Goal: Task Accomplishment & Management: Use online tool/utility

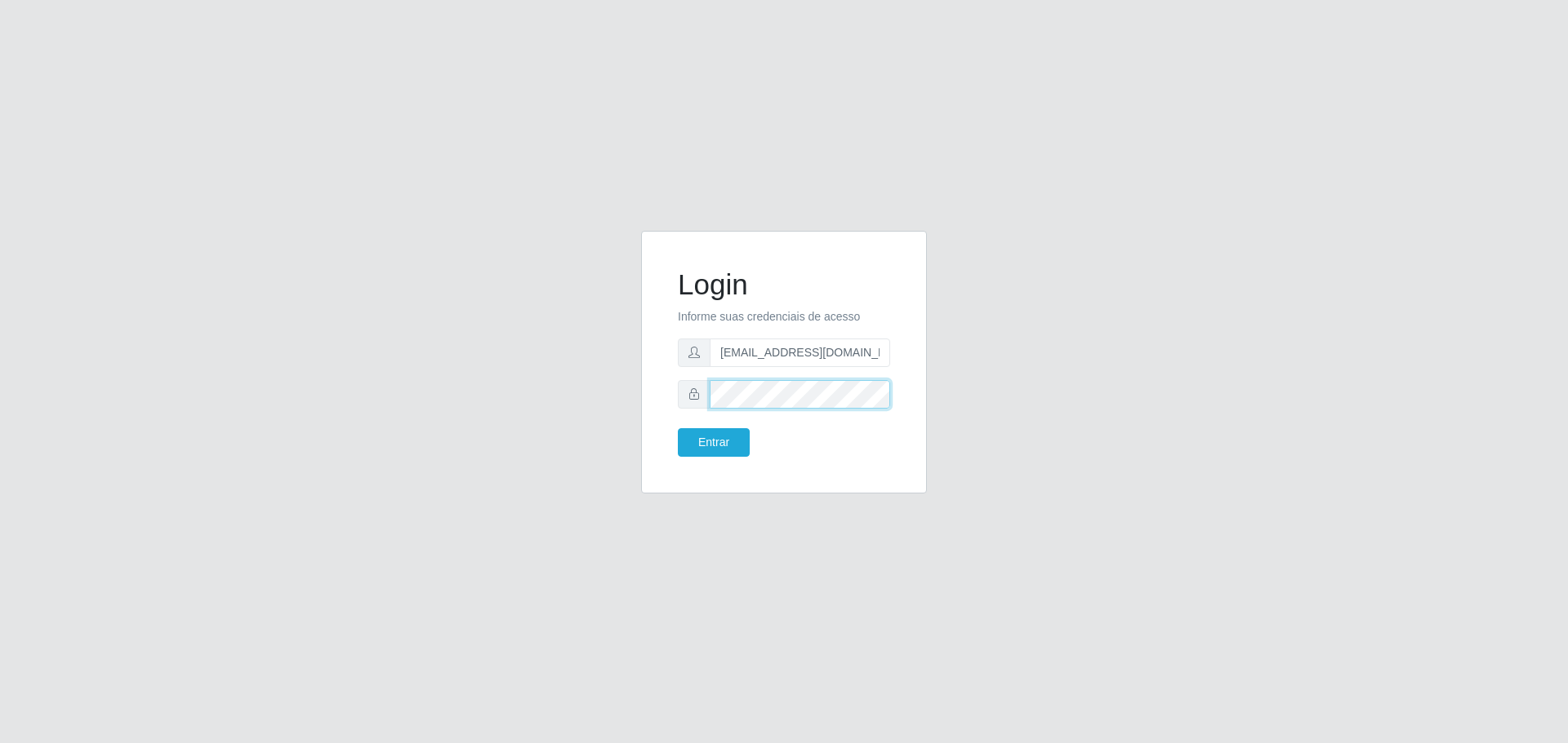
click at [677, 428] on button "Entrar" at bounding box center [713, 442] width 72 height 28
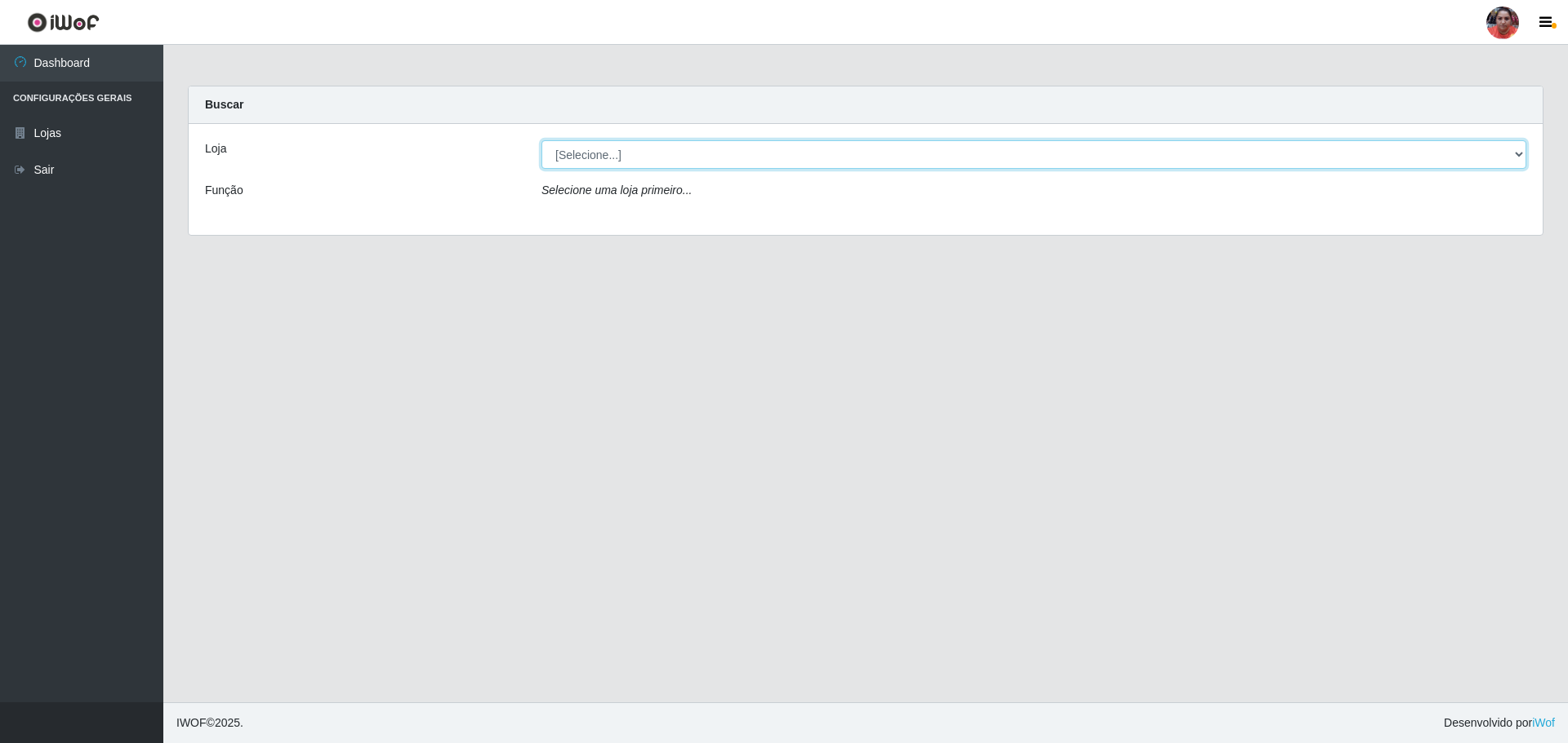
click at [776, 147] on select "[Selecione...] Mar Vermelho - Loja 05" at bounding box center [1033, 154] width 985 height 28
select select "252"
click at [541, 140] on select "[Selecione...] Mar Vermelho - Loja 05" at bounding box center [1033, 154] width 985 height 28
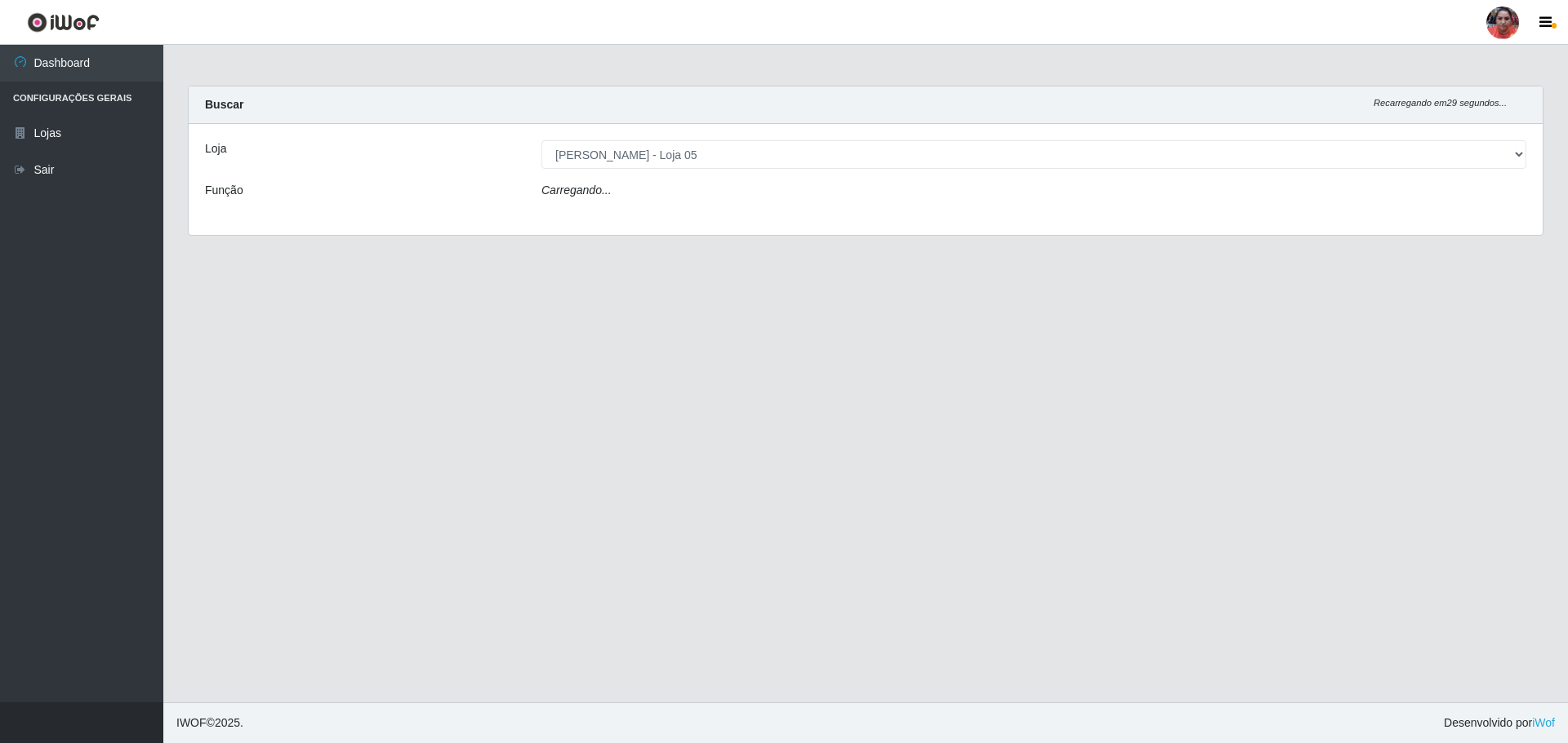
click at [776, 189] on div "Carregando..." at bounding box center [1033, 194] width 1009 height 23
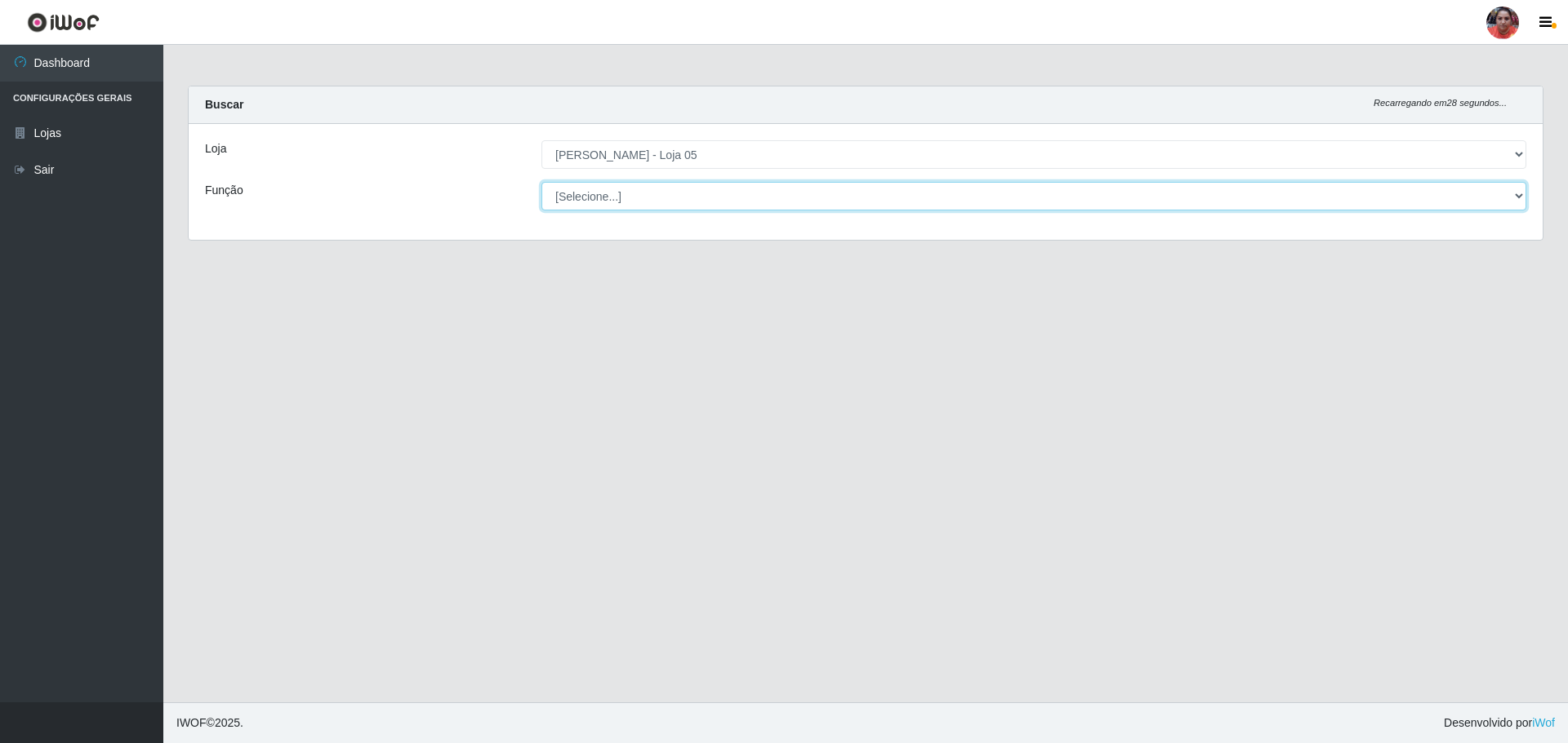
click at [776, 192] on select "[Selecione...] ASG ASG + ASG ++ Auxiliar de Depósito Auxiliar de Depósito + Aux…" at bounding box center [1033, 196] width 985 height 28
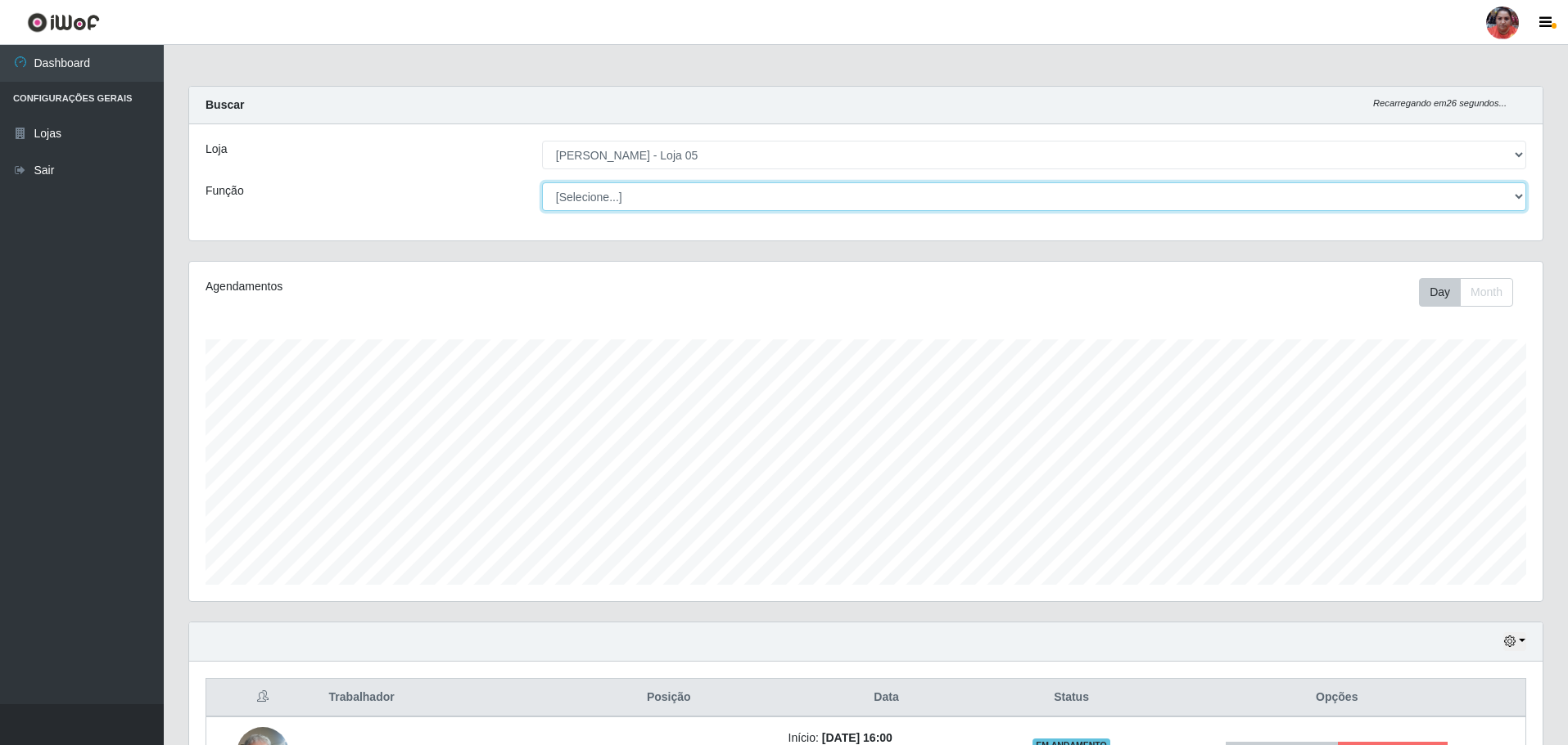
scroll to position [340, 1354]
select select "22"
click at [542, 182] on select "[Selecione...] ASG ASG + ASG ++ Auxiliar de Depósito Auxiliar de Depósito + Aux…" at bounding box center [1034, 197] width 984 height 28
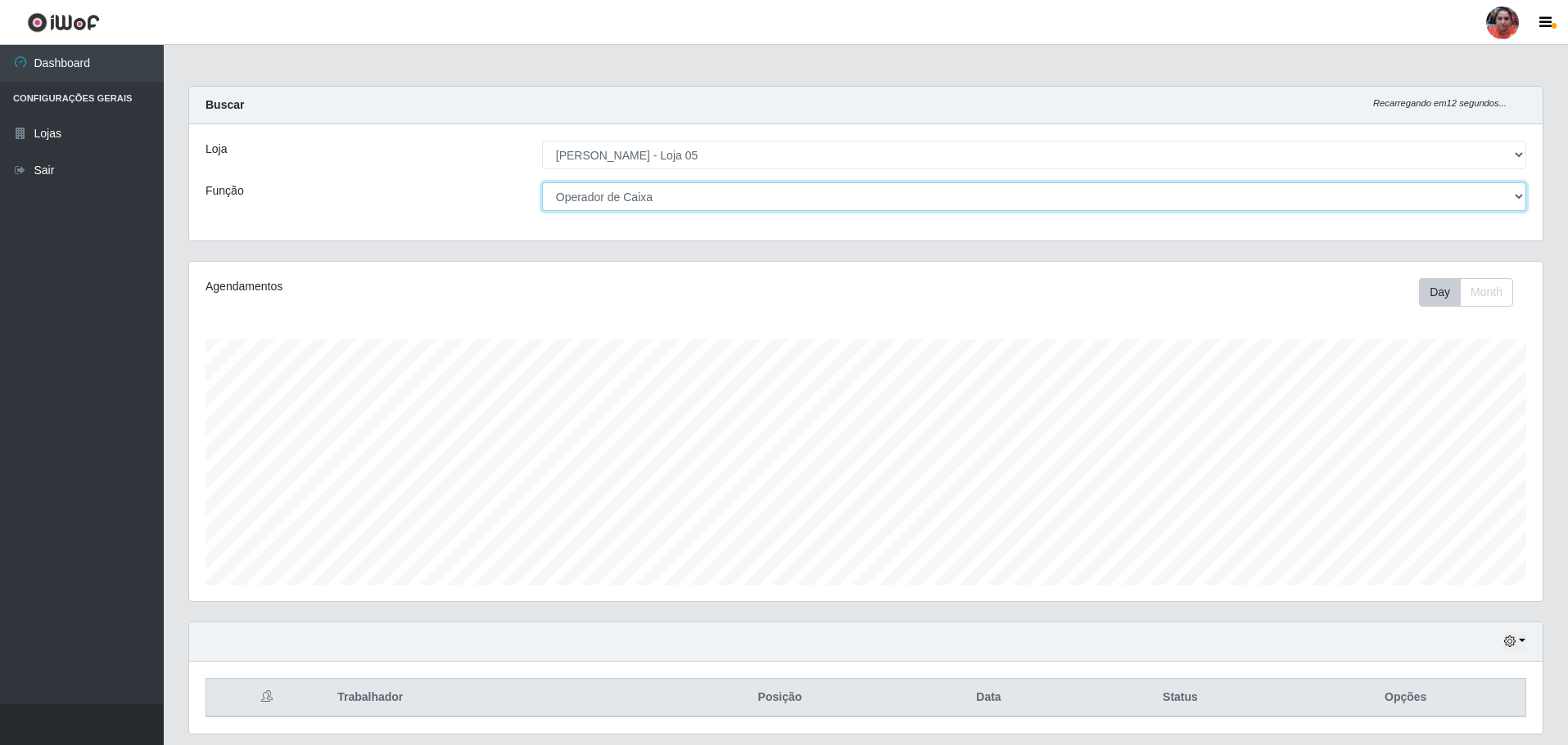
scroll to position [50, 0]
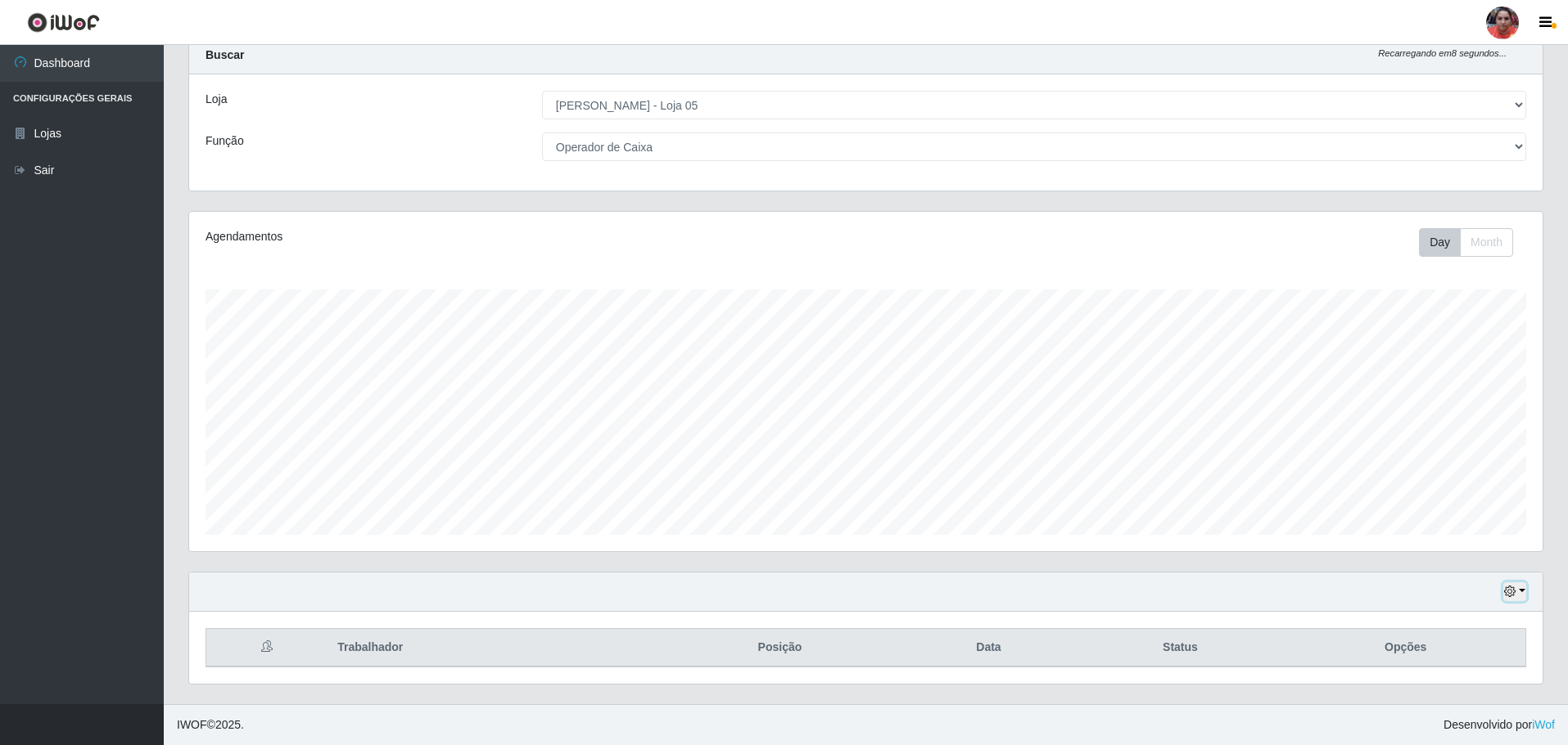
click at [778, 439] on button "button" at bounding box center [1514, 592] width 23 height 18
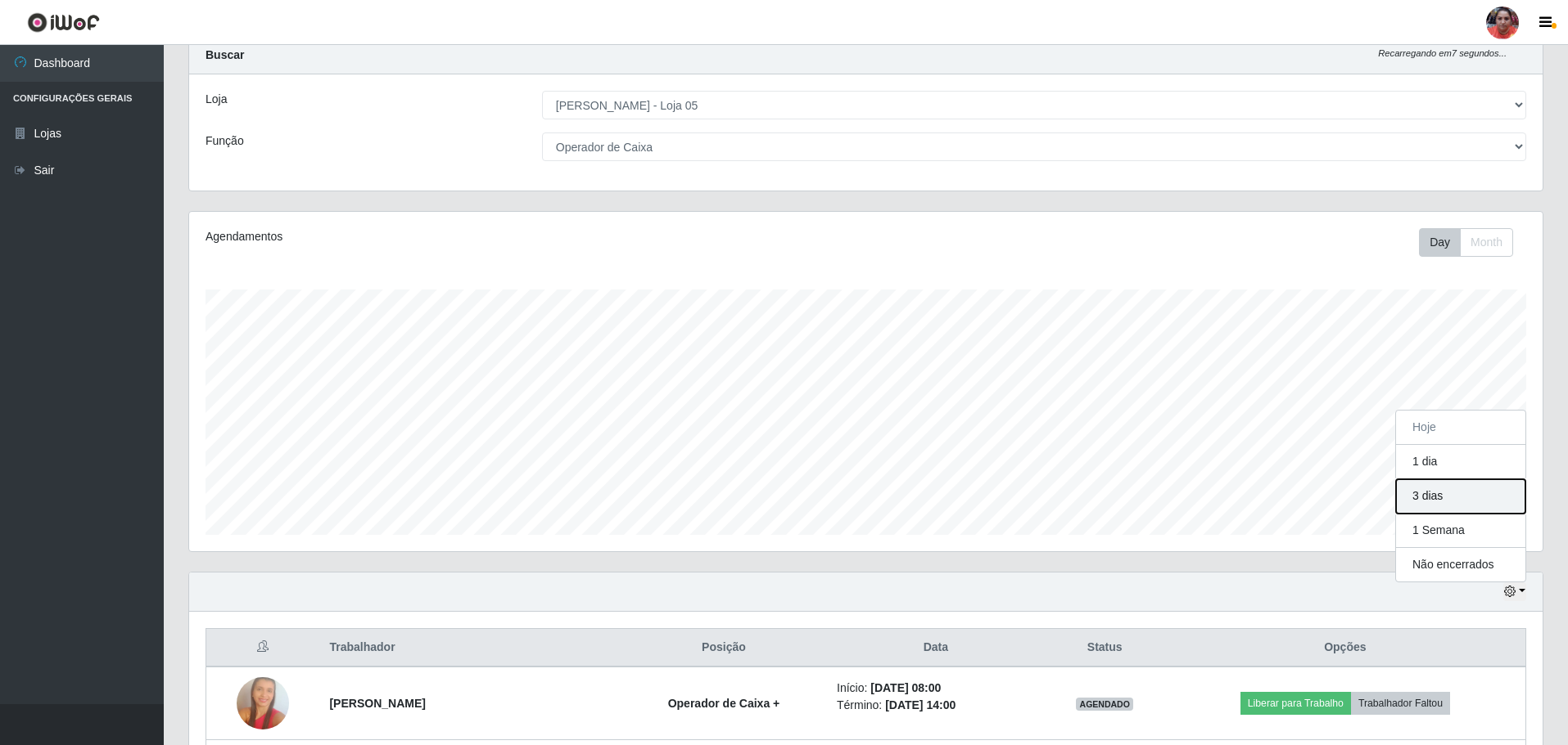
click at [778, 439] on button "3 dias" at bounding box center [1460, 496] width 129 height 34
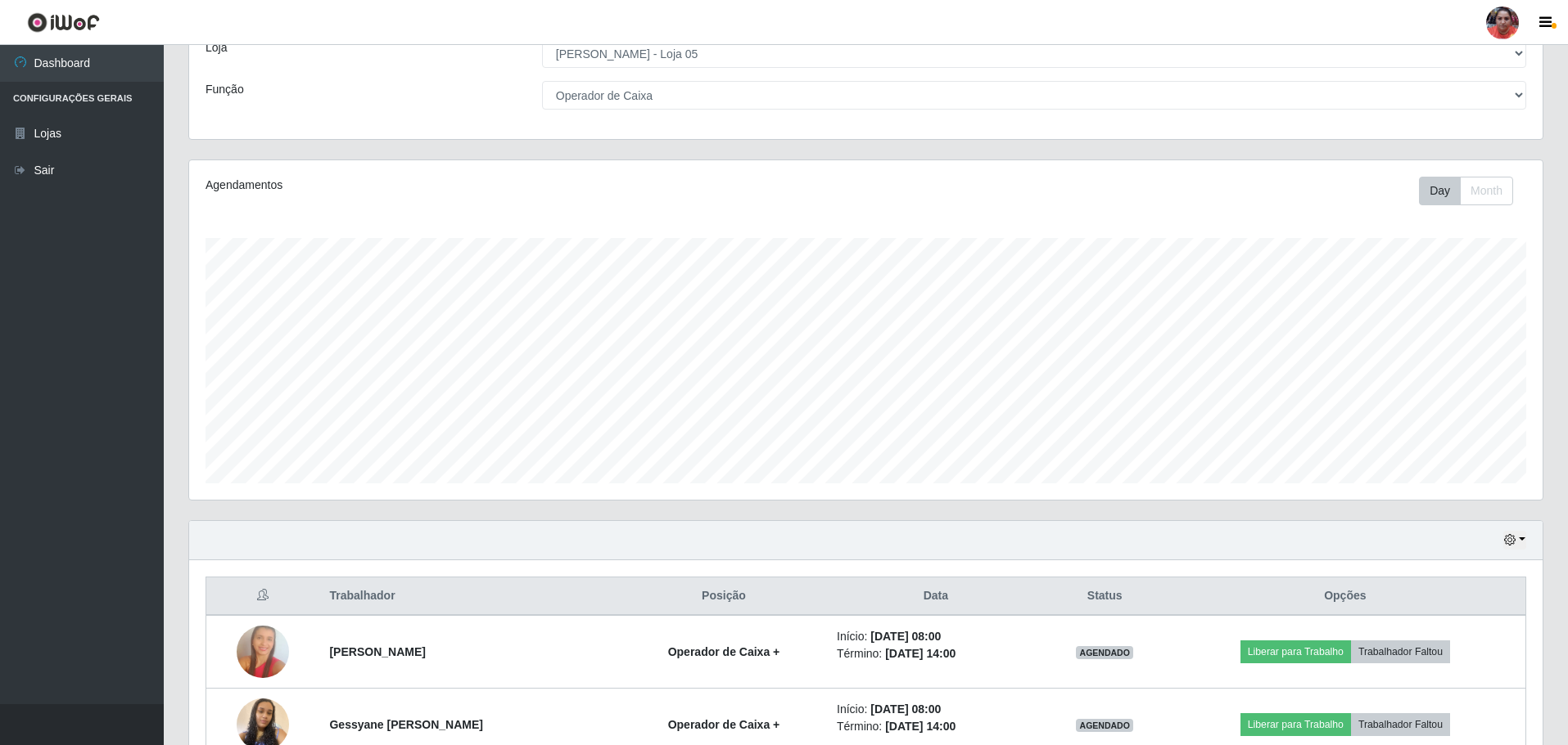
scroll to position [0, 0]
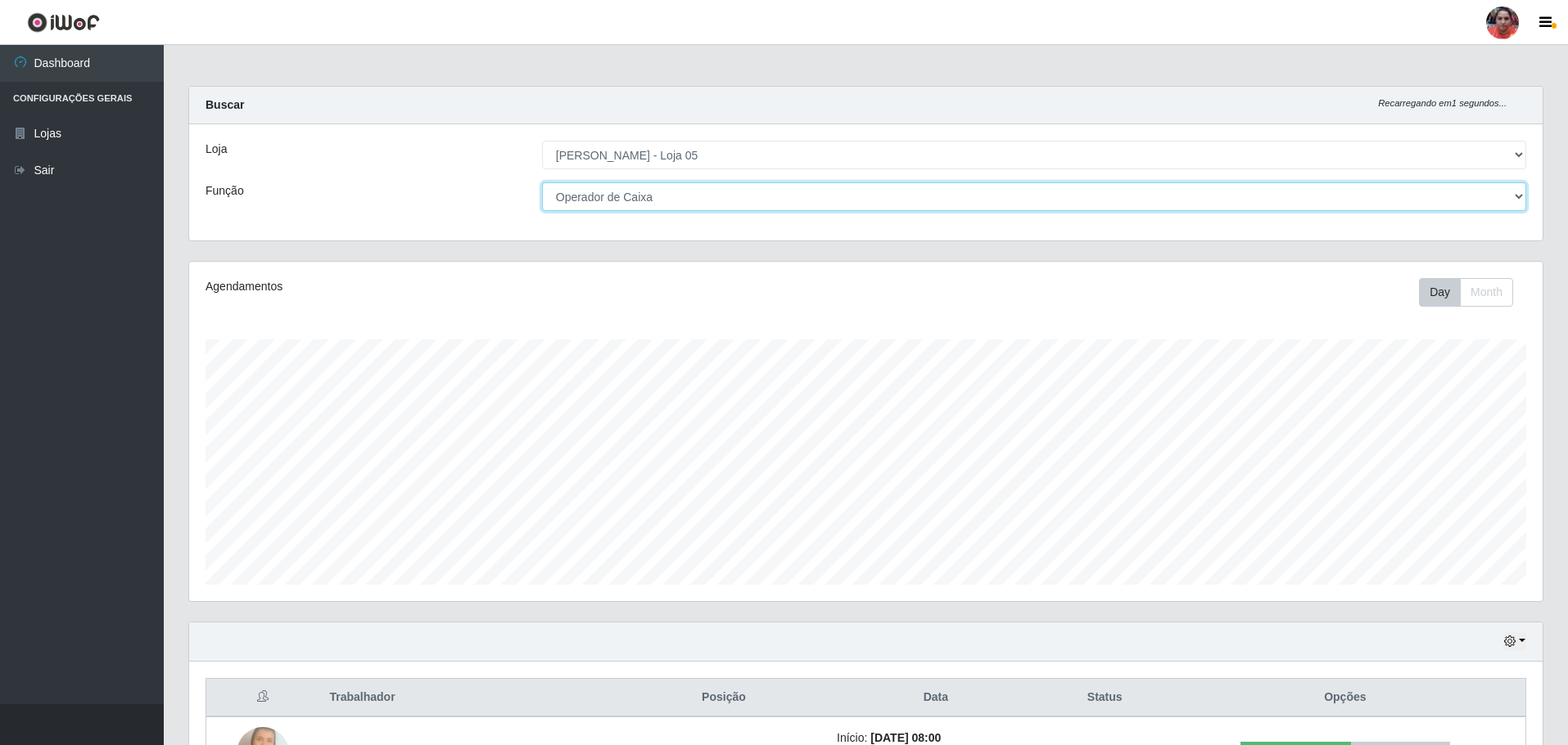
click at [778, 195] on select "[Selecione...] ASG ASG + ASG ++ Auxiliar de Depósito Auxiliar de Depósito + Aux…" at bounding box center [1034, 197] width 984 height 28
click at [542, 182] on select "[Selecione...] ASG ASG + ASG ++ Auxiliar de Depósito Auxiliar de Depósito + Aux…" at bounding box center [1034, 197] width 984 height 28
click at [697, 180] on div "Loja [Selecione...] Mar Vermelho - Loja 05 Função [Selecione...] ASG ASG + ASG …" at bounding box center [866, 182] width 1354 height 116
click at [697, 188] on select "[Selecione...] ASG ASG + ASG ++ Auxiliar de Depósito Auxiliar de Depósito + Aux…" at bounding box center [1034, 197] width 984 height 28
click at [542, 182] on select "[Selecione...] ASG ASG + ASG ++ Auxiliar de Depósito Auxiliar de Depósito + Aux…" at bounding box center [1034, 197] width 984 height 28
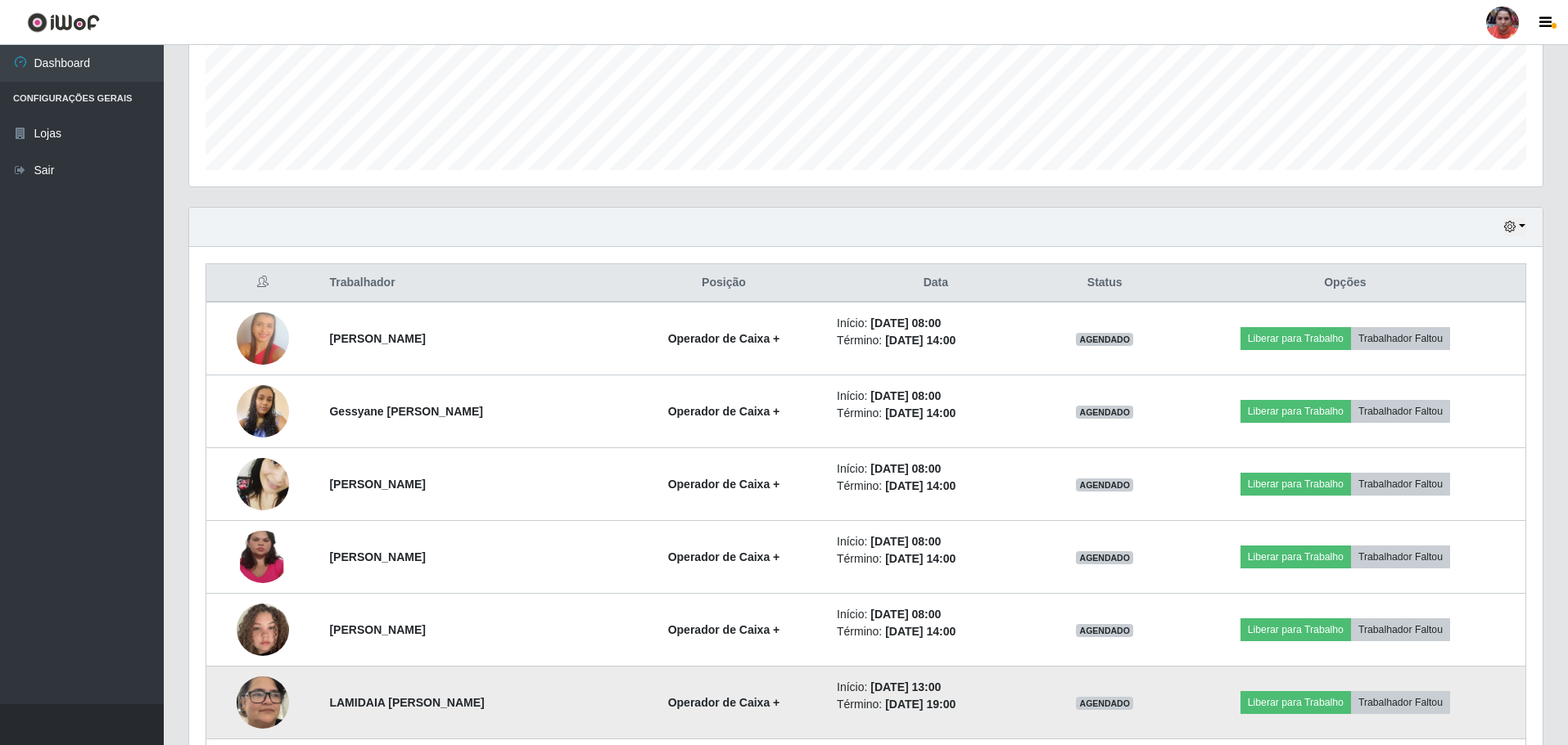
scroll to position [378, 0]
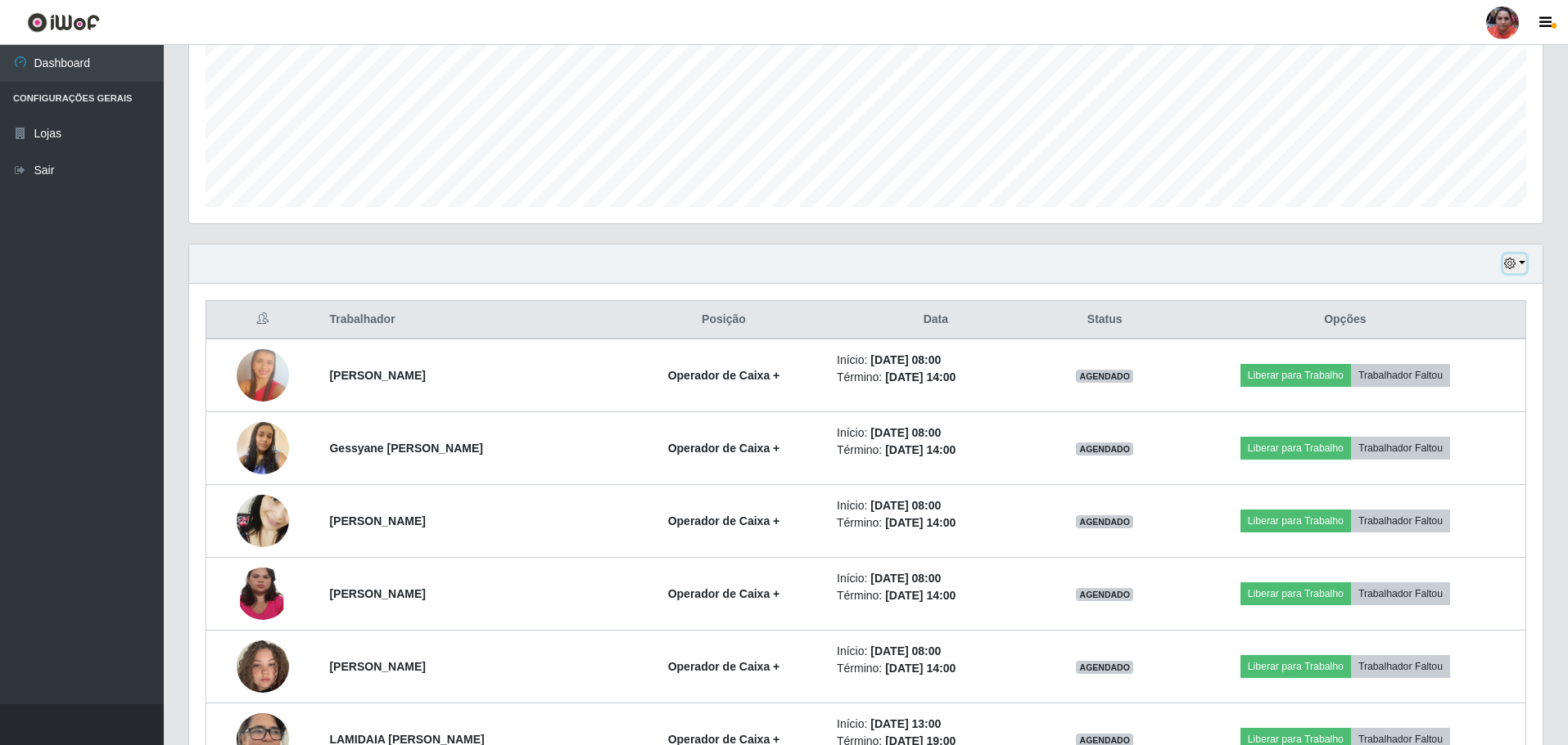
click at [778, 258] on button "button" at bounding box center [1514, 264] width 23 height 18
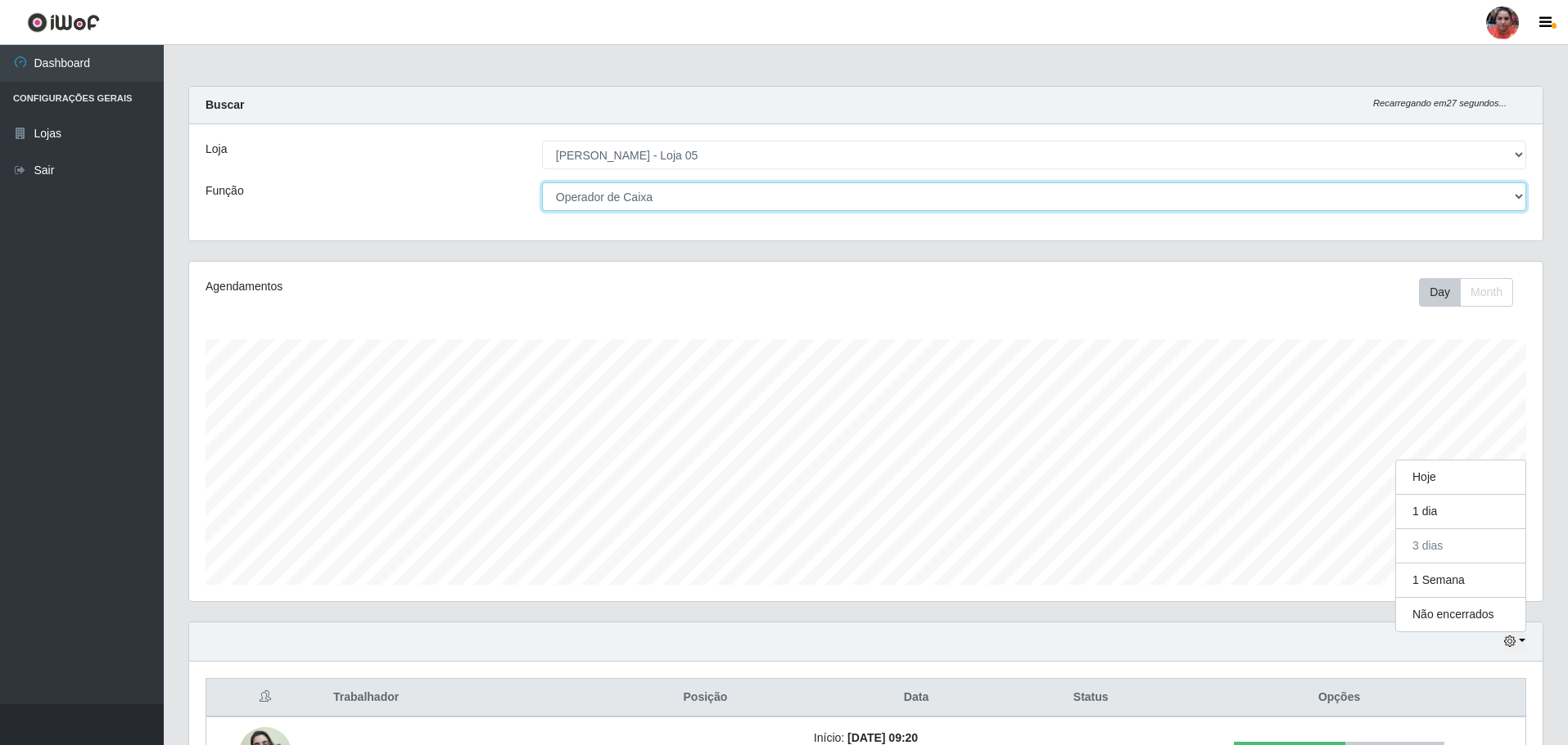
click at [670, 195] on select "[Selecione...] ASG ASG + ASG ++ Auxiliar de Depósito Auxiliar de Depósito + Aux…" at bounding box center [1034, 197] width 984 height 28
click at [542, 182] on select "[Selecione...] ASG ASG + ASG ++ Auxiliar de Depósito Auxiliar de Depósito + Aux…" at bounding box center [1034, 197] width 984 height 28
click at [673, 193] on select "[Selecione...] ASG ASG + ASG ++ Auxiliar de Depósito Auxiliar de Depósito + Aux…" at bounding box center [1034, 197] width 984 height 28
click at [542, 182] on select "[Selecione...] ASG ASG + ASG ++ Auxiliar de Depósito Auxiliar de Depósito + Aux…" at bounding box center [1034, 197] width 984 height 28
click at [778, 194] on select "[Selecione...] ASG ASG + ASG ++ Auxiliar de Depósito Auxiliar de Depósito + Aux…" at bounding box center [1034, 197] width 984 height 28
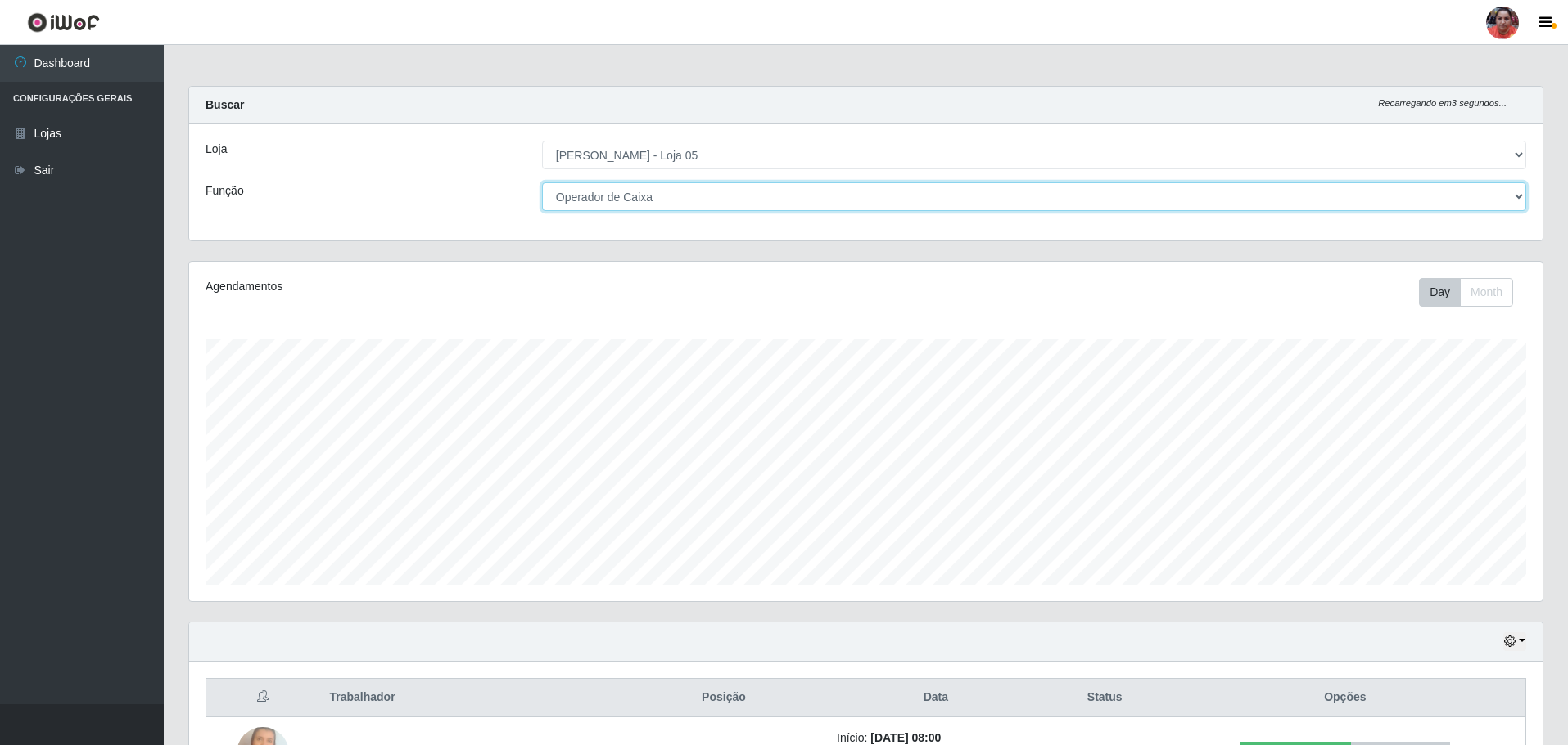
click at [542, 182] on select "[Selecione...] ASG ASG + ASG ++ Auxiliar de Depósito Auxiliar de Depósito + Aux…" at bounding box center [1034, 197] width 984 height 28
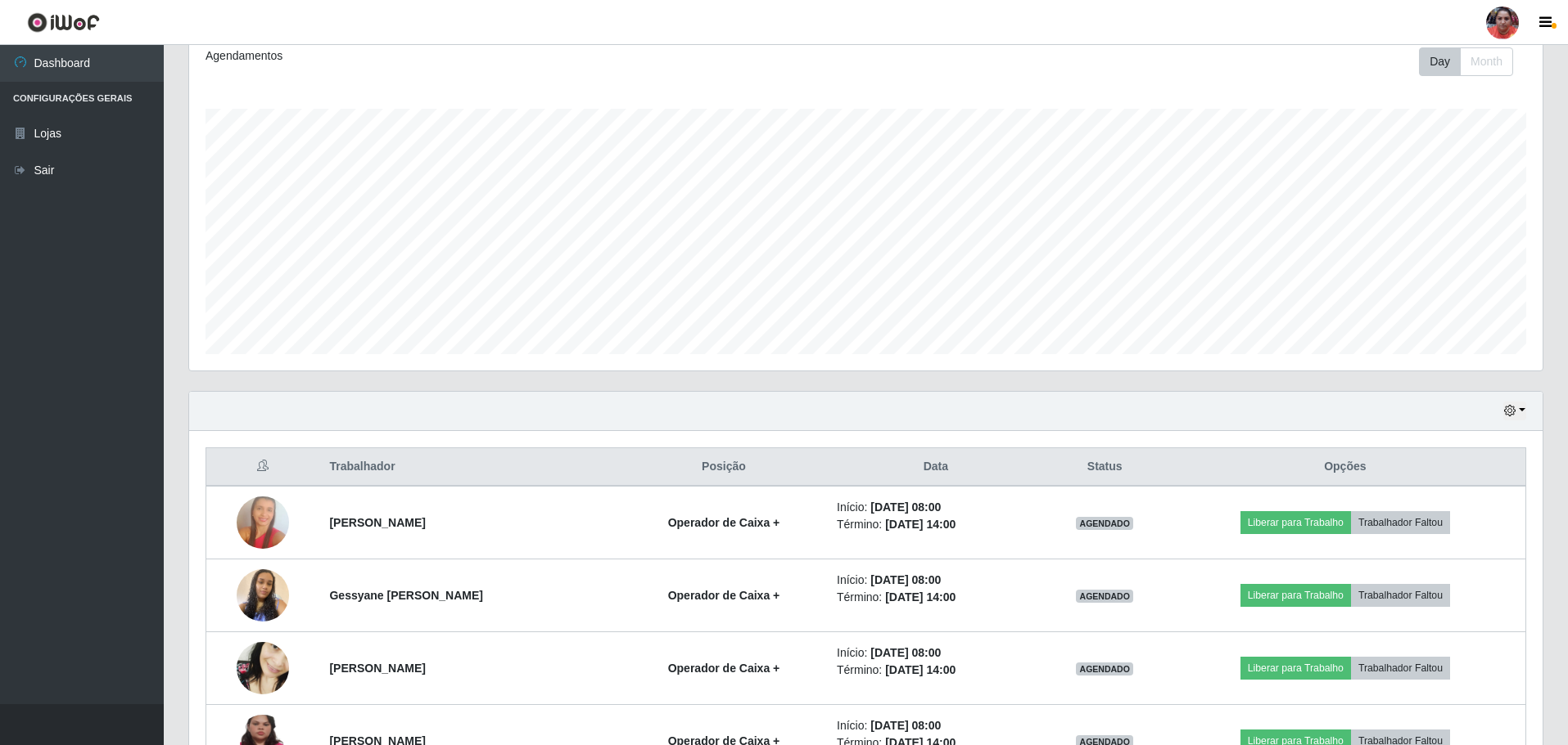
scroll to position [82, 0]
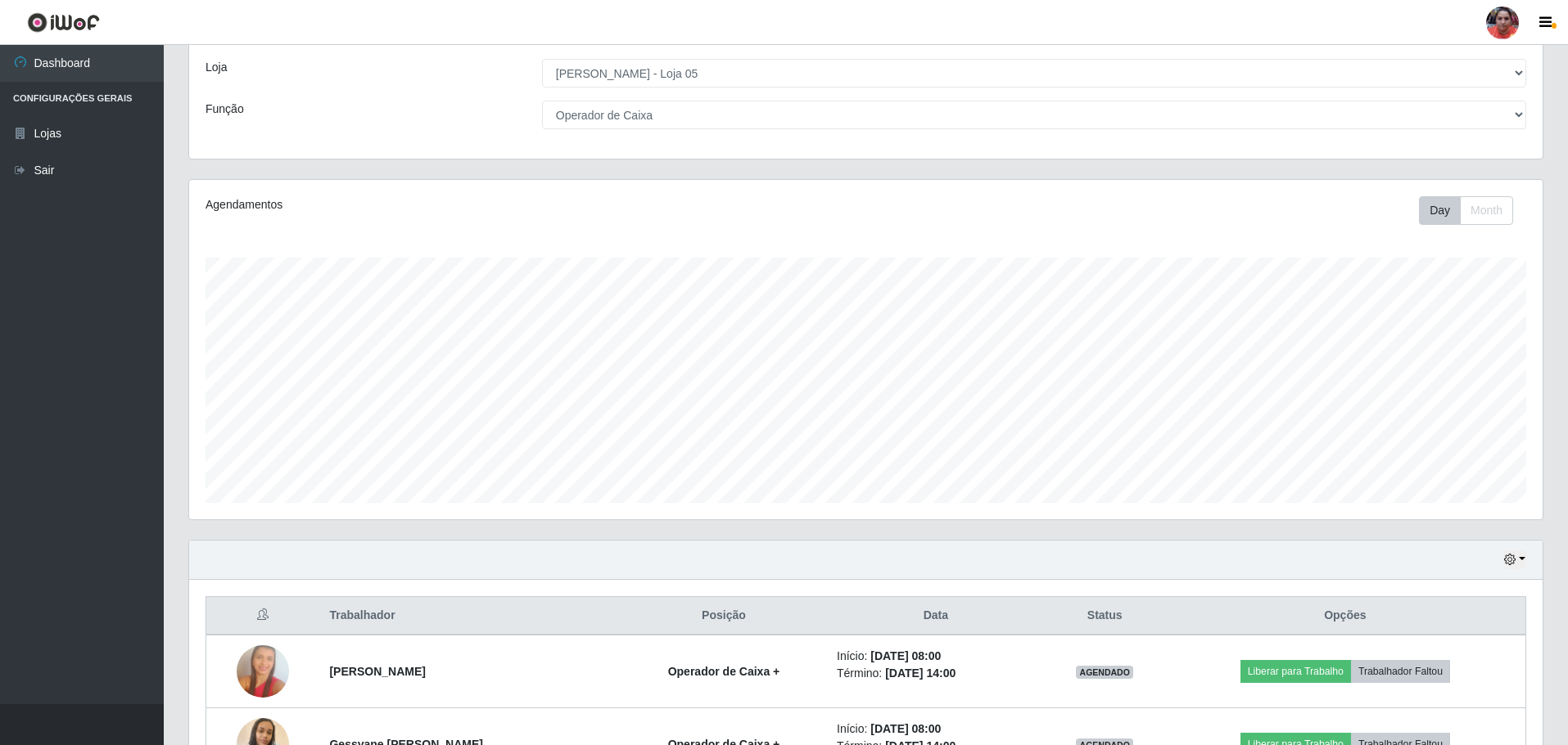
click at [778, 439] on div "Hoje 1 dia 3 dias 1 Semana Não encerrados" at bounding box center [866, 560] width 1354 height 39
click at [778, 439] on button "button" at bounding box center [1514, 560] width 23 height 18
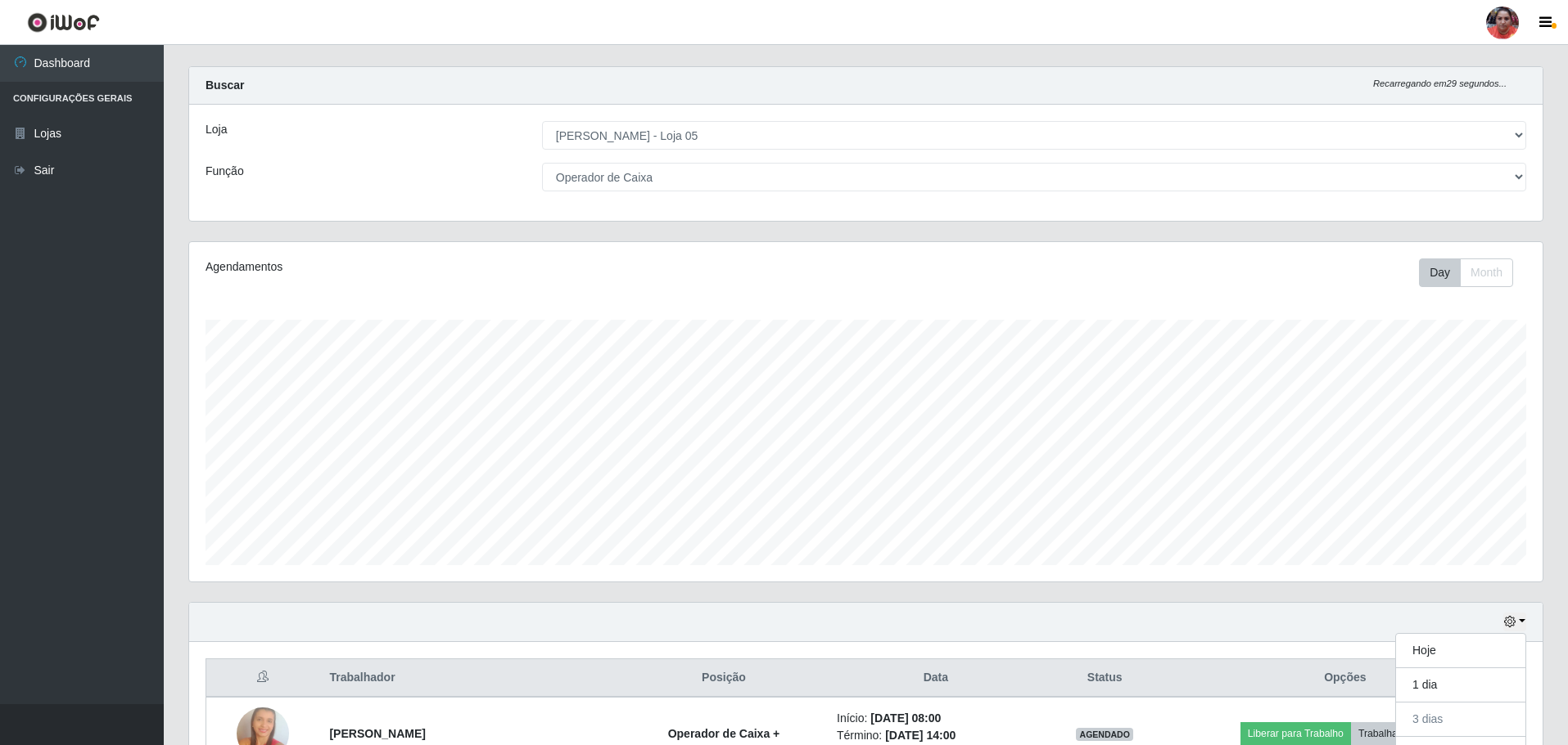
scroll to position [0, 0]
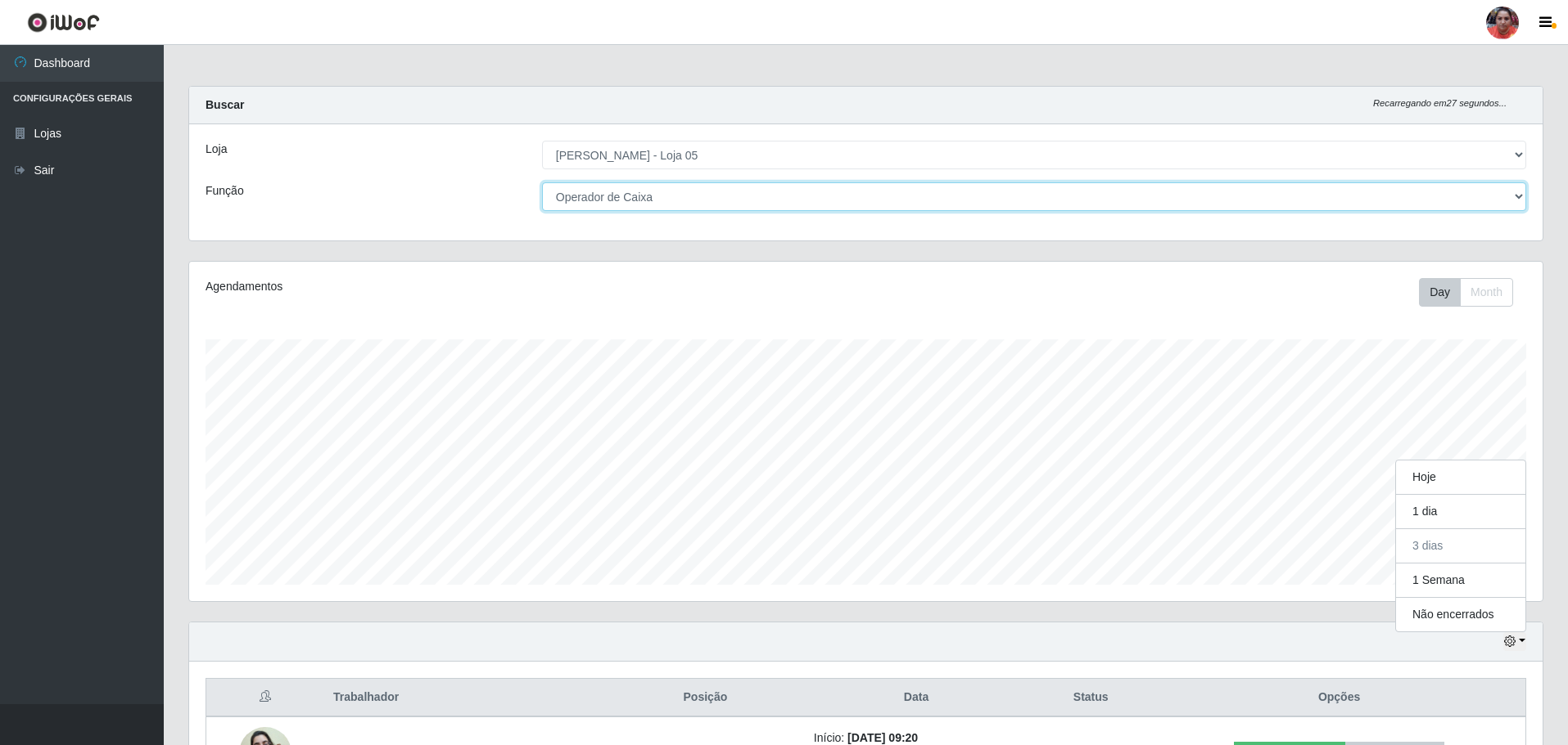
click at [692, 197] on select "[Selecione...] ASG ASG + ASG ++ Auxiliar de Depósito Auxiliar de Depósito + Aux…" at bounding box center [1034, 197] width 984 height 28
click at [542, 182] on select "[Selecione...] ASG ASG + ASG ++ Auxiliar de Depósito Auxiliar de Depósito + Aux…" at bounding box center [1034, 197] width 984 height 28
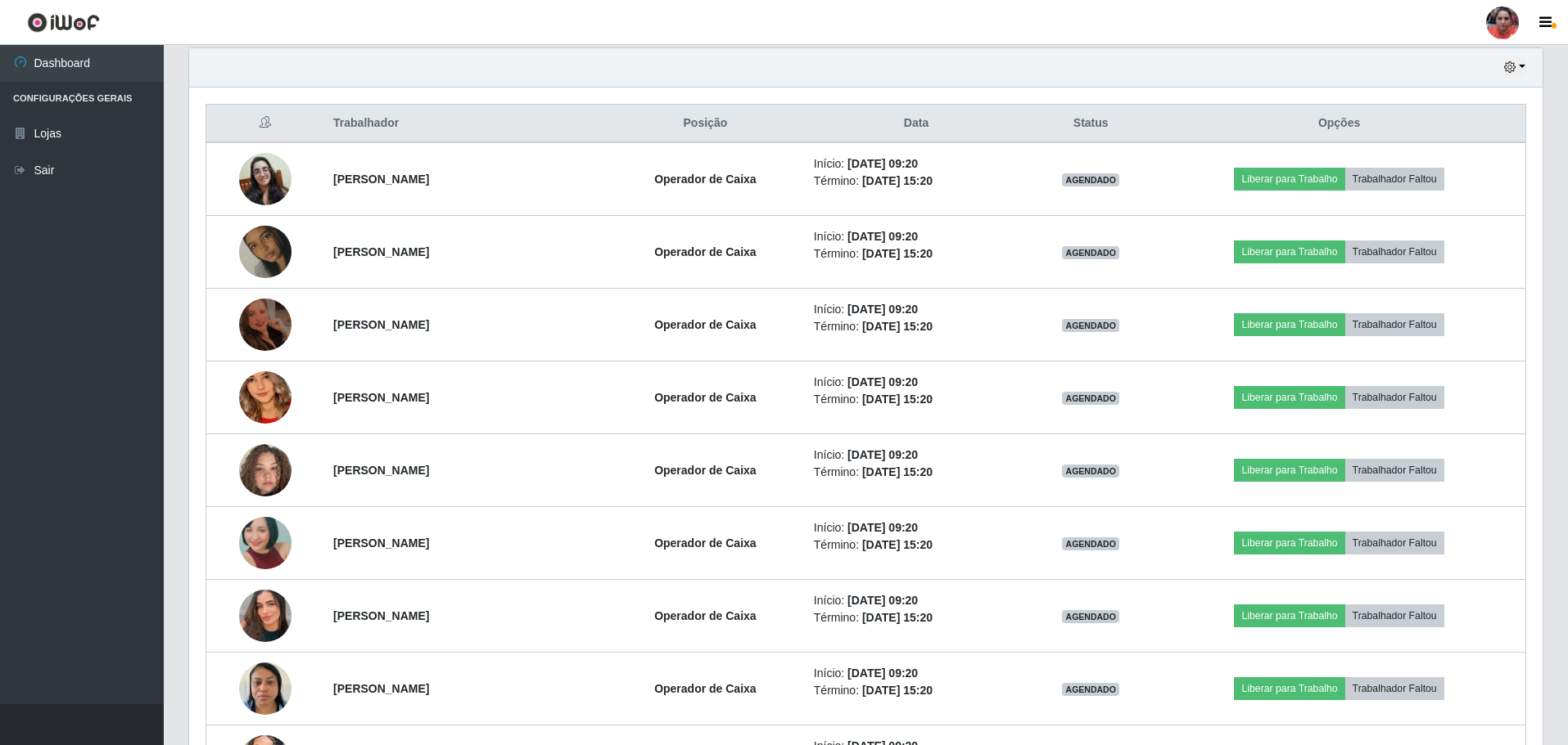
scroll to position [573, 0]
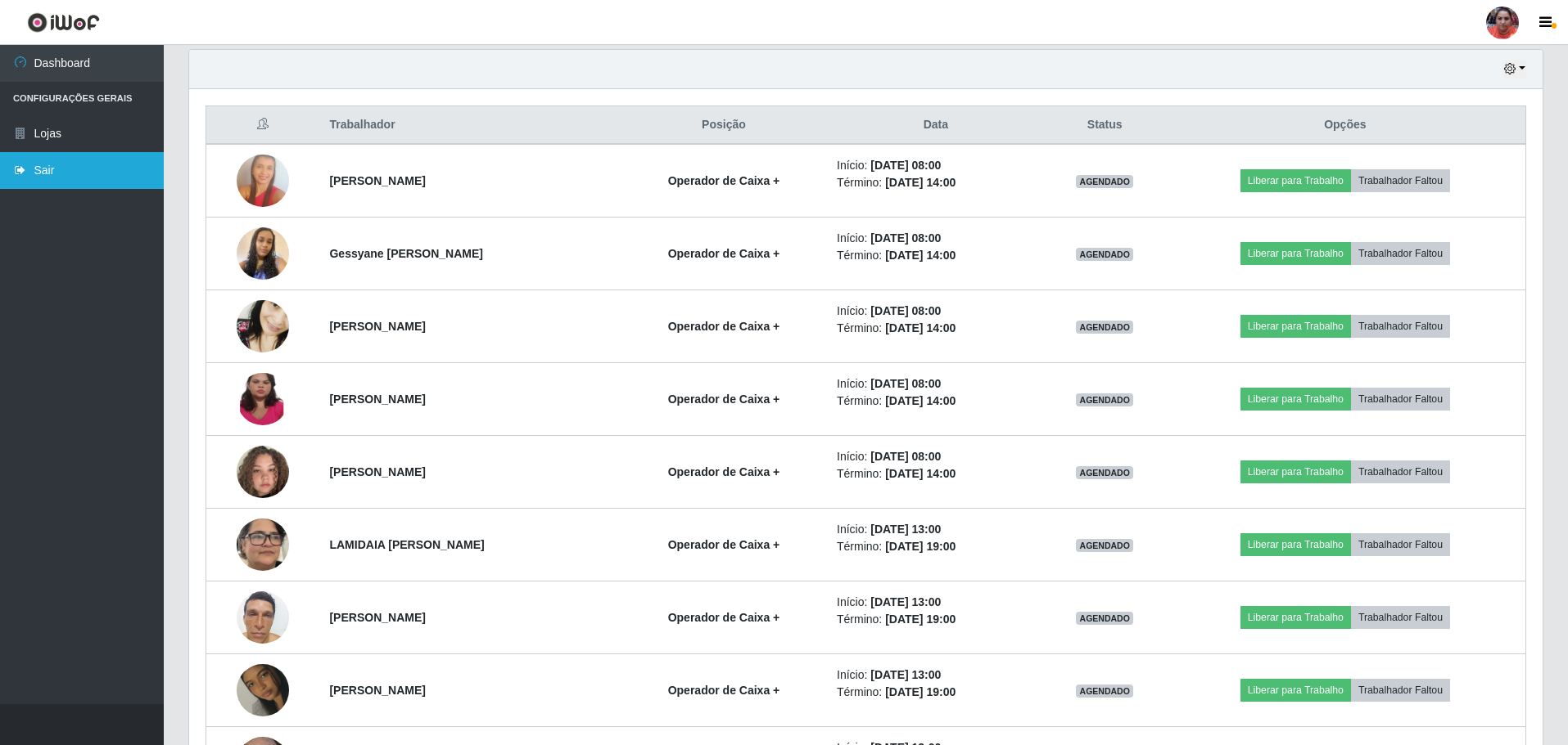
click at [36, 172] on link "Sair" at bounding box center [81, 171] width 163 height 37
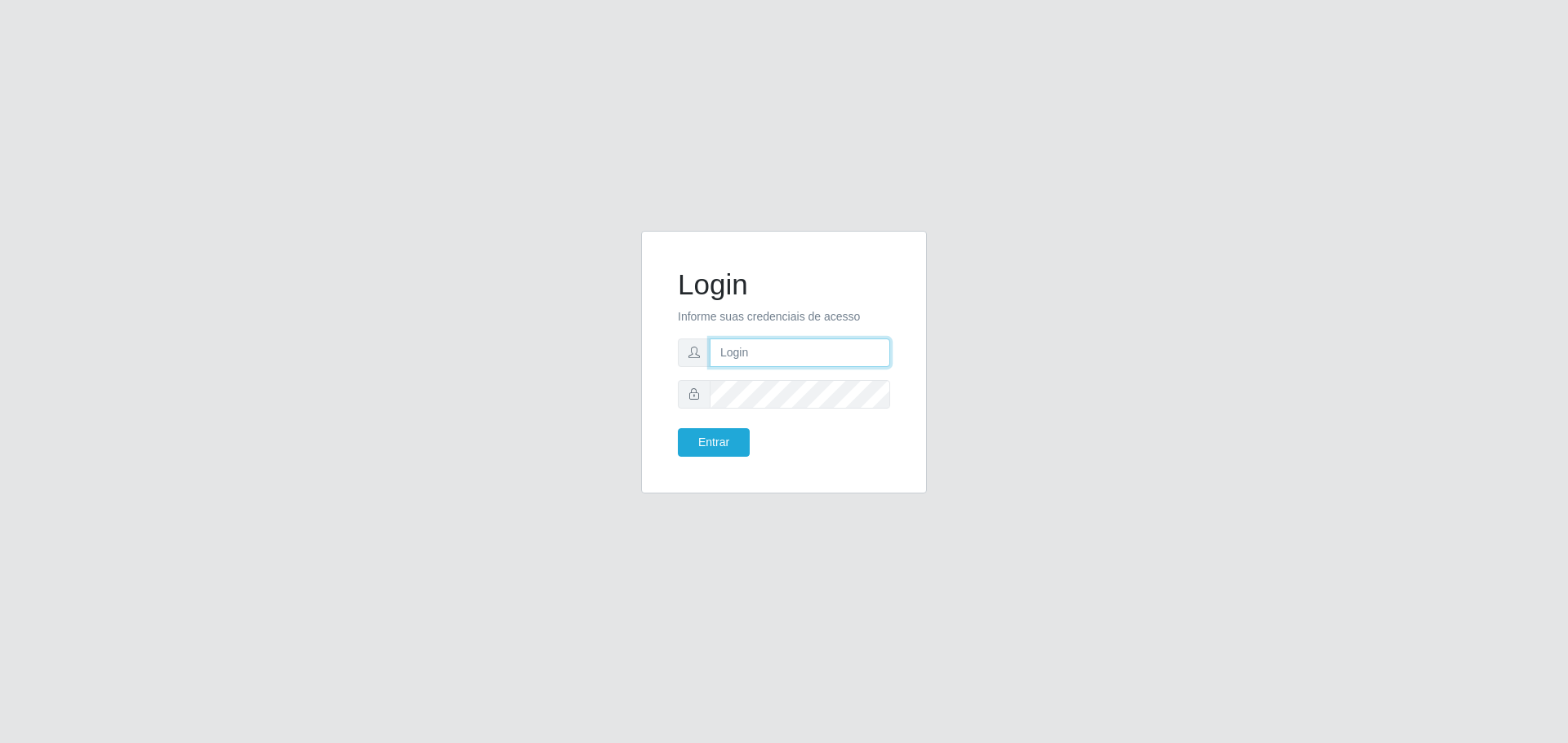
type input "[EMAIL_ADDRESS][DOMAIN_NAME]"
